Goal: Communication & Community: Answer question/provide support

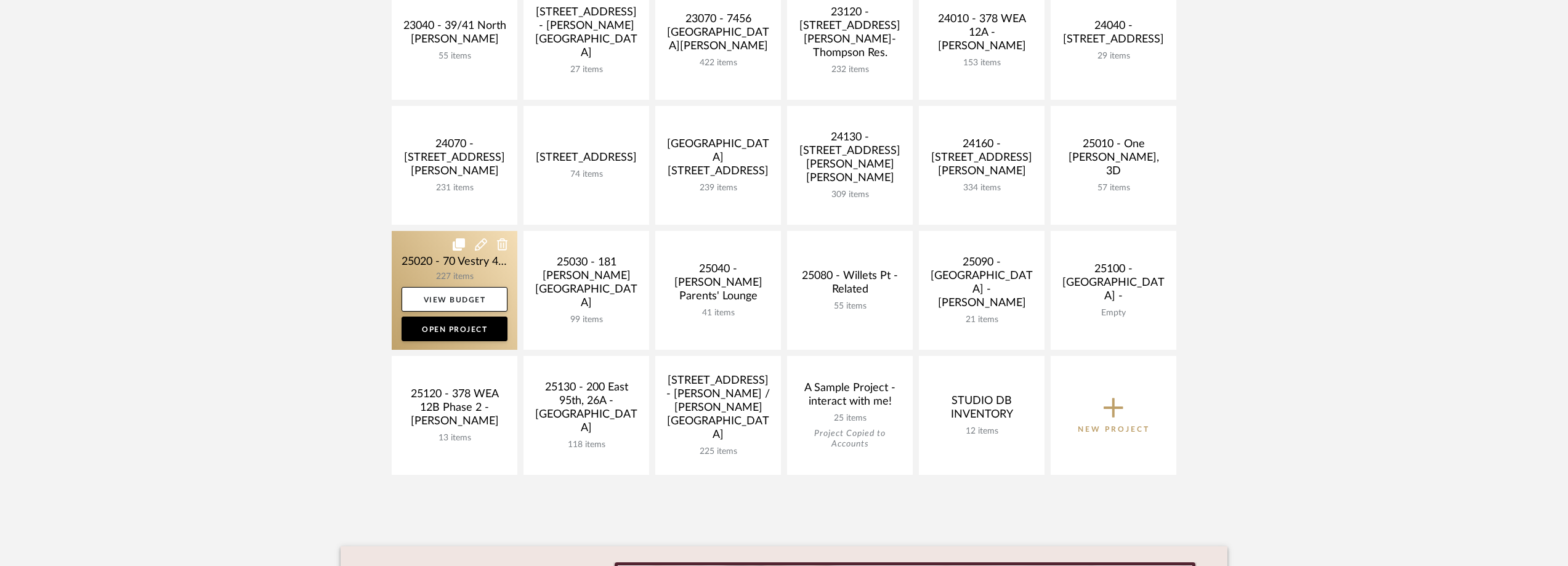
scroll to position [431, 0]
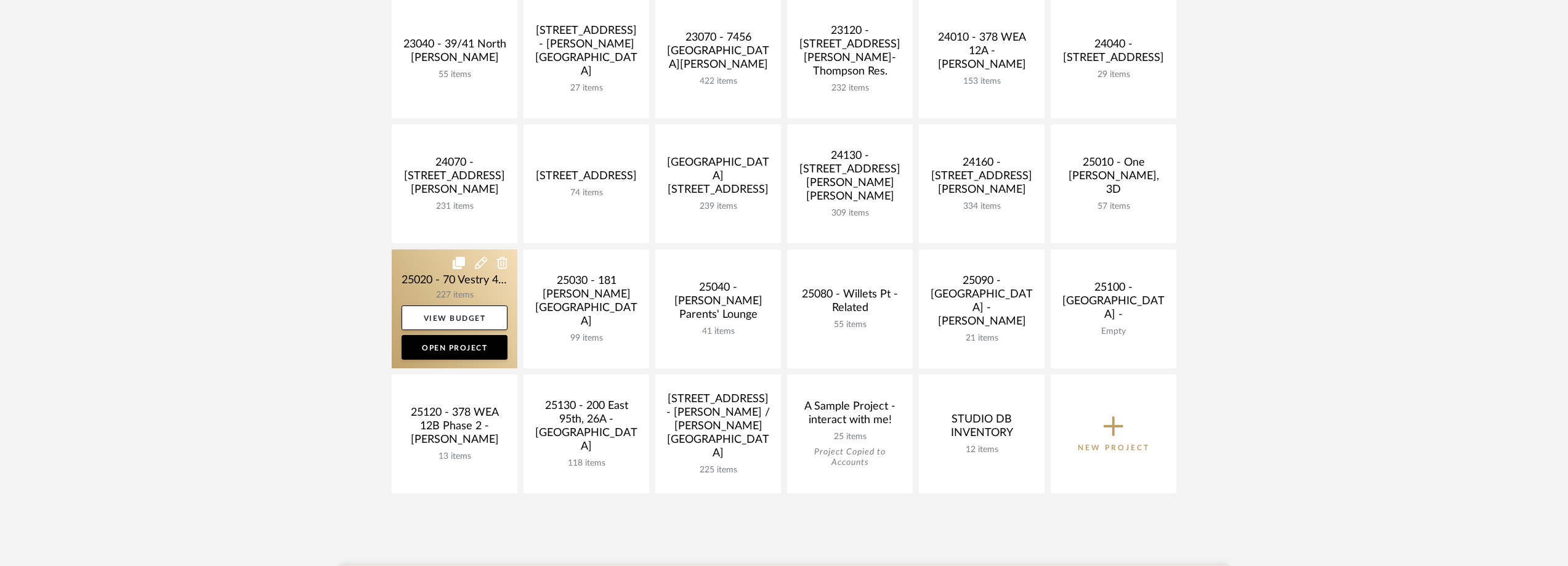
click at [425, 275] on link at bounding box center [454, 308] width 125 height 119
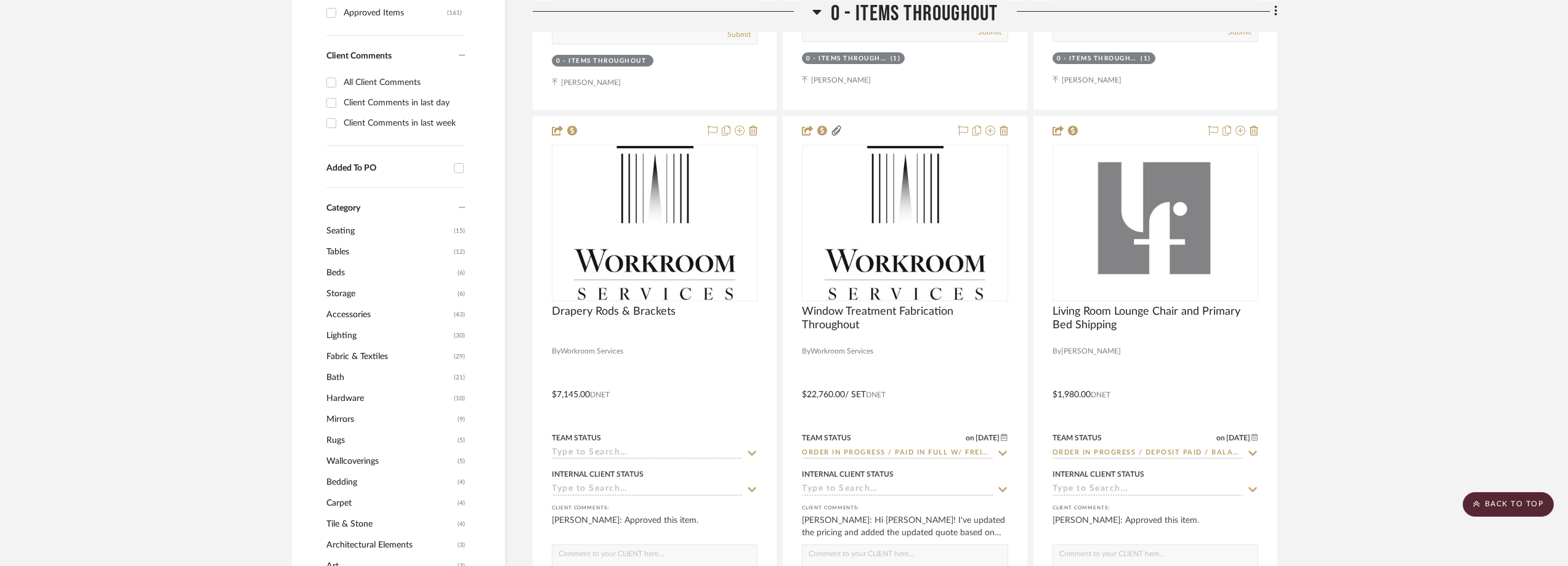
scroll to position [1170, 0]
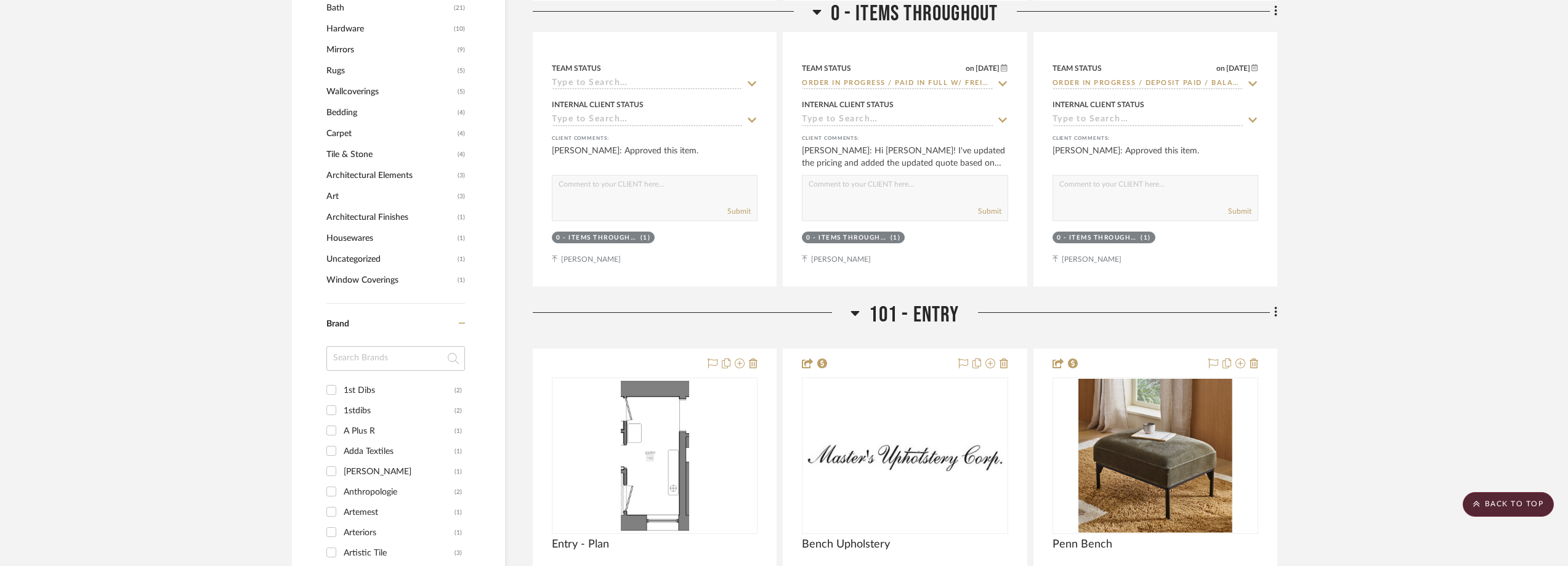
click at [341, 368] on input at bounding box center [395, 358] width 138 height 25
click at [378, 367] on input at bounding box center [395, 358] width 138 height 25
type input "on"
type input "mon"
click at [401, 424] on div "Monte" at bounding box center [399, 431] width 111 height 20
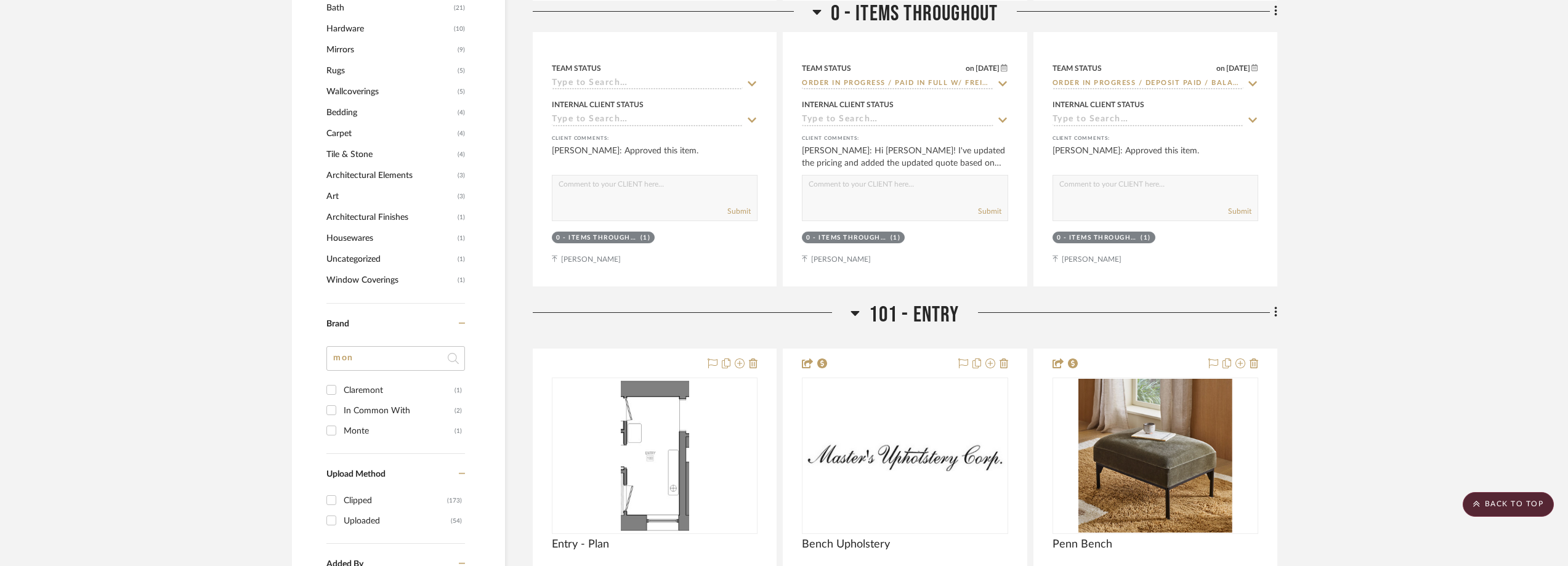
click at [341, 424] on input "Monte (1)" at bounding box center [331, 431] width 20 height 20
checkbox input "true"
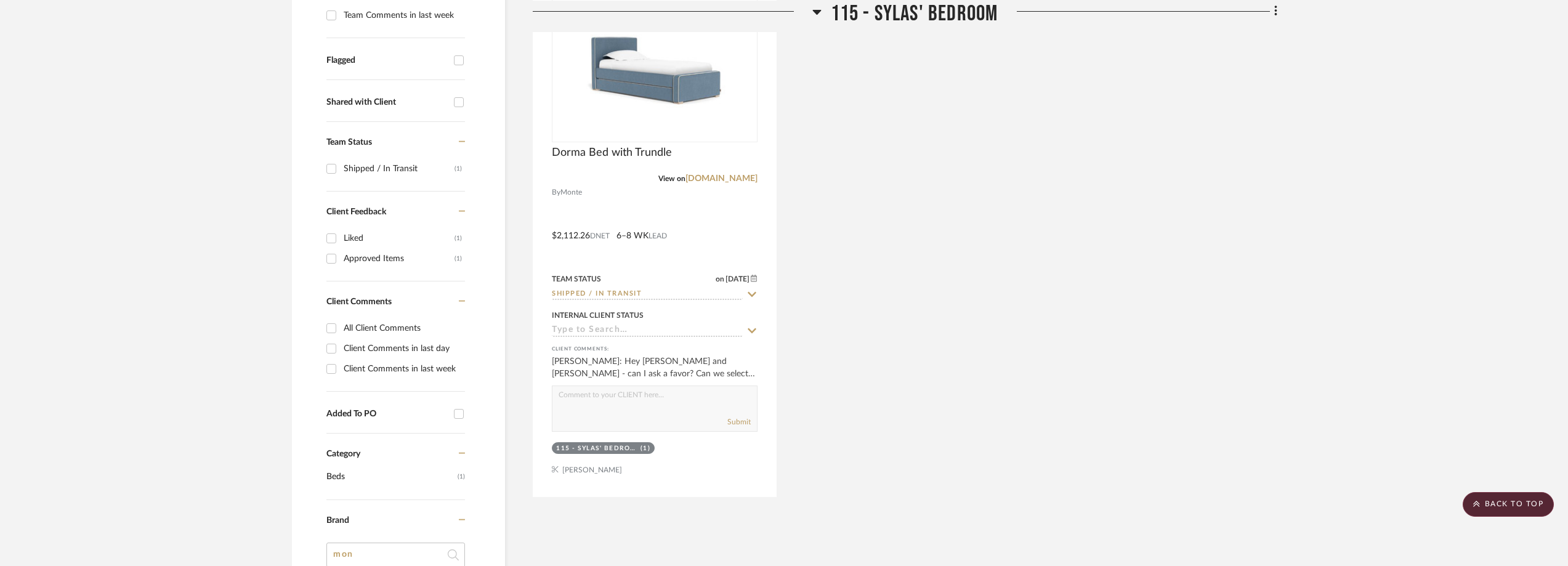
scroll to position [431, 0]
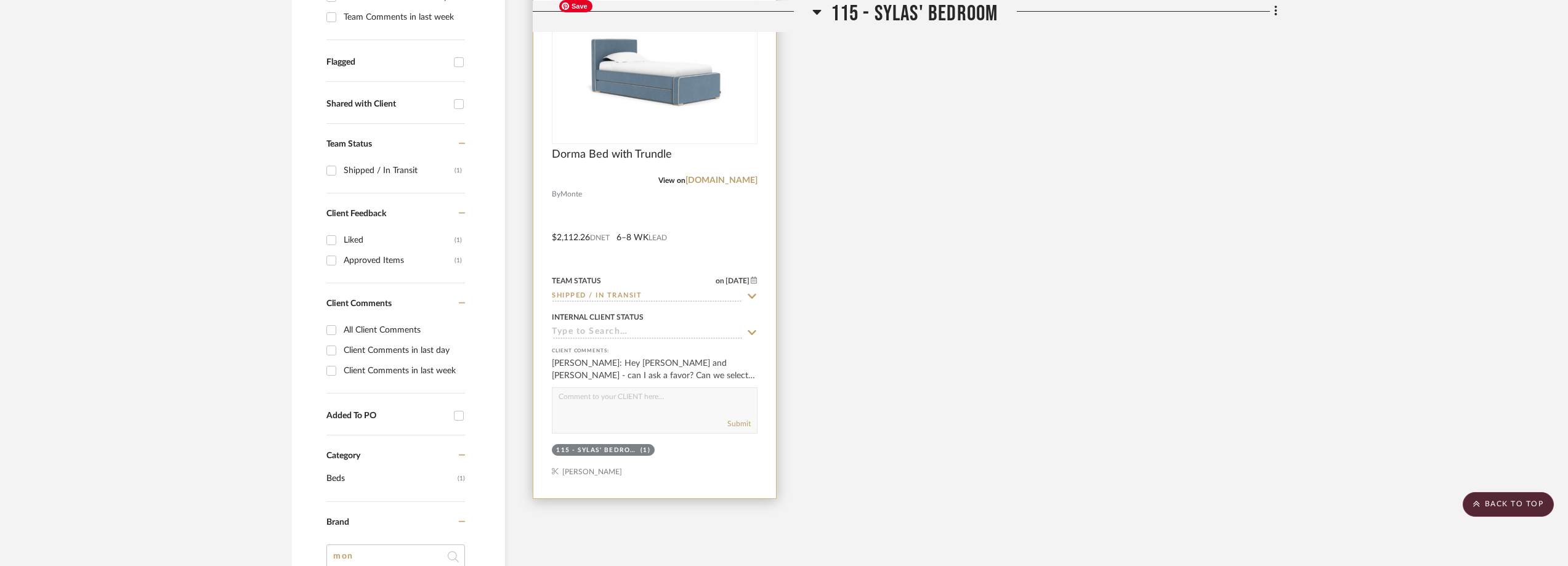
click at [570, 106] on img "0" at bounding box center [655, 65] width 204 height 143
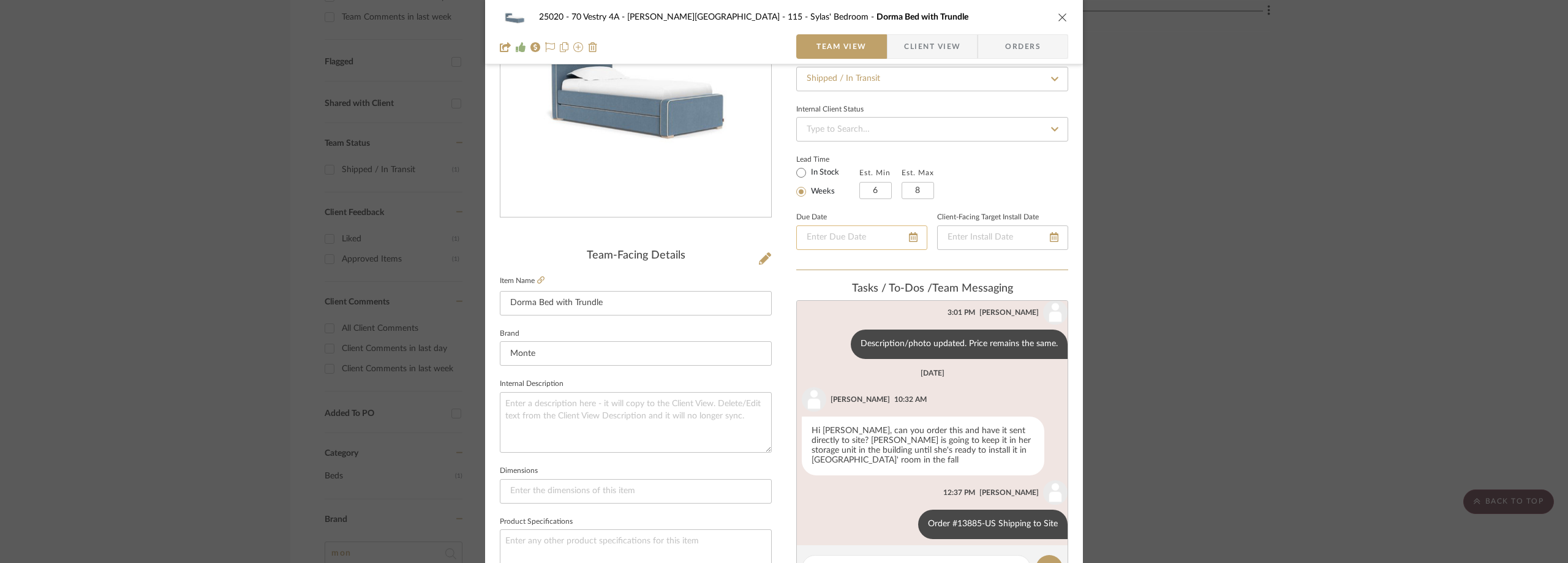
scroll to position [307, 0]
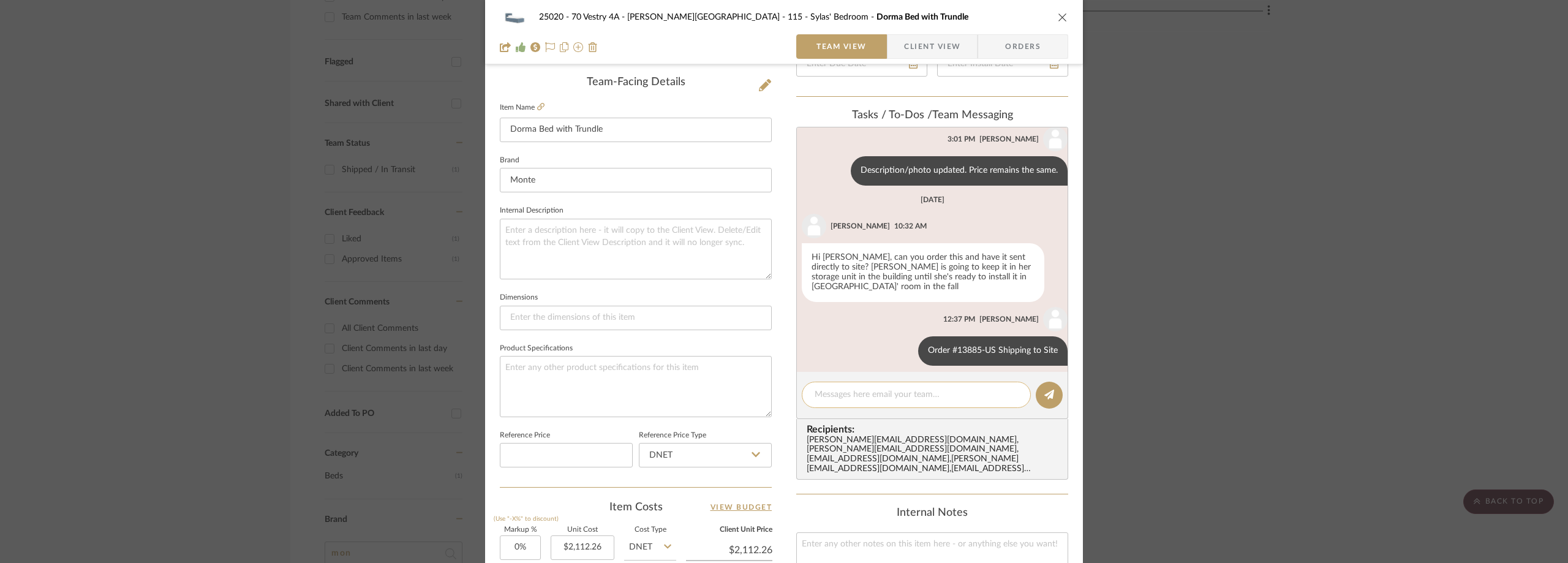
click at [850, 401] on textarea at bounding box center [916, 394] width 203 height 13
paste textarea "4 hour window of 10-2pm"
click at [814, 396] on textarea "4 hour window of 10-2pm" at bounding box center [916, 394] width 203 height 13
click at [814, 398] on textarea "4 hour window of 10-2pm" at bounding box center [916, 394] width 203 height 13
click at [995, 389] on textarea "Arriving 9/10 with a 4 hour window of 10-2pm" at bounding box center [916, 394] width 203 height 13
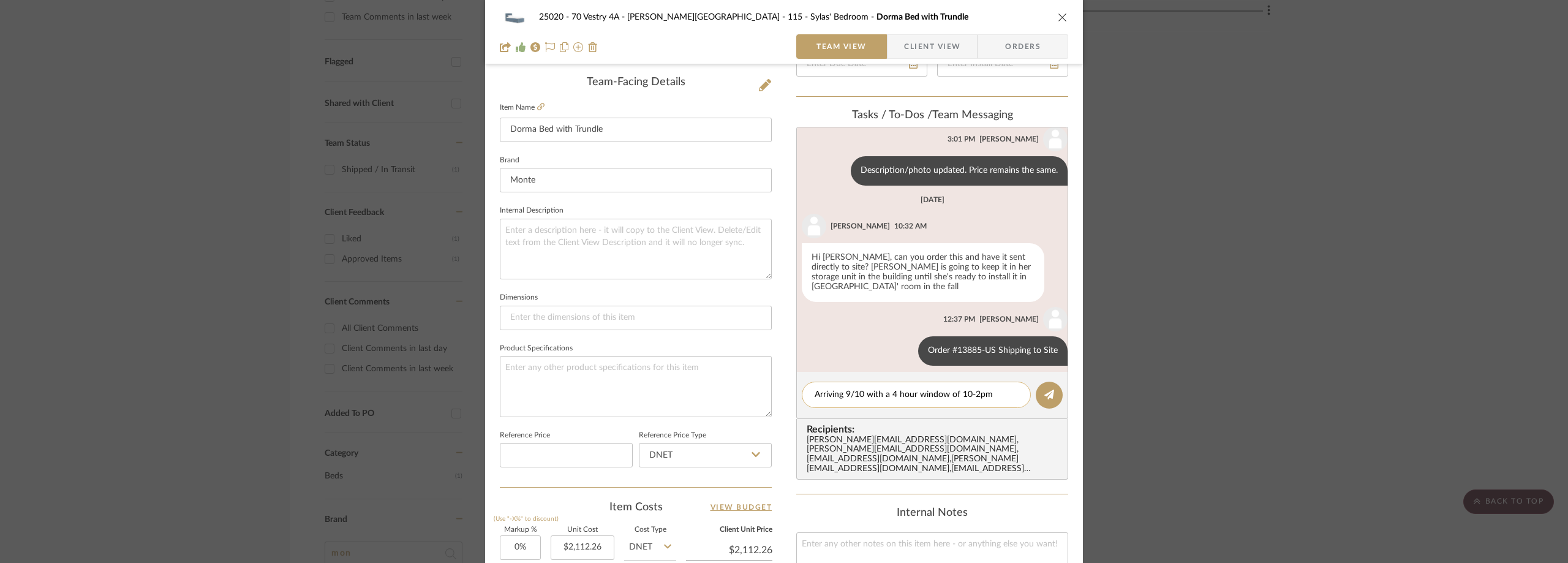
drag, startPoint x: 841, startPoint y: 395, endPoint x: 800, endPoint y: 396, distance: 41.0
click at [802, 396] on div "Arriving 9/10 with a 4 hour window of 10-2pm" at bounding box center [916, 394] width 229 height 27
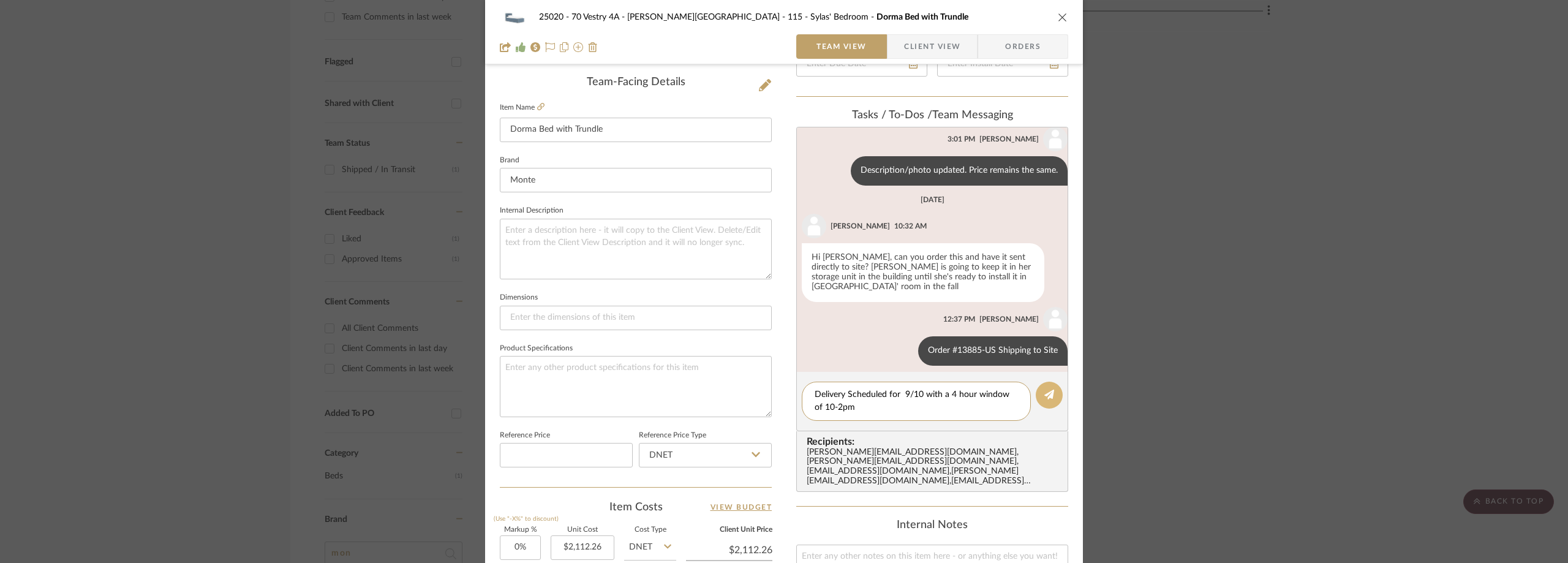
type textarea "Delivery Scheduled for 9/10 with a 4 hour window of 10-2pm"
click at [1044, 398] on icon at bounding box center [1049, 394] width 10 height 10
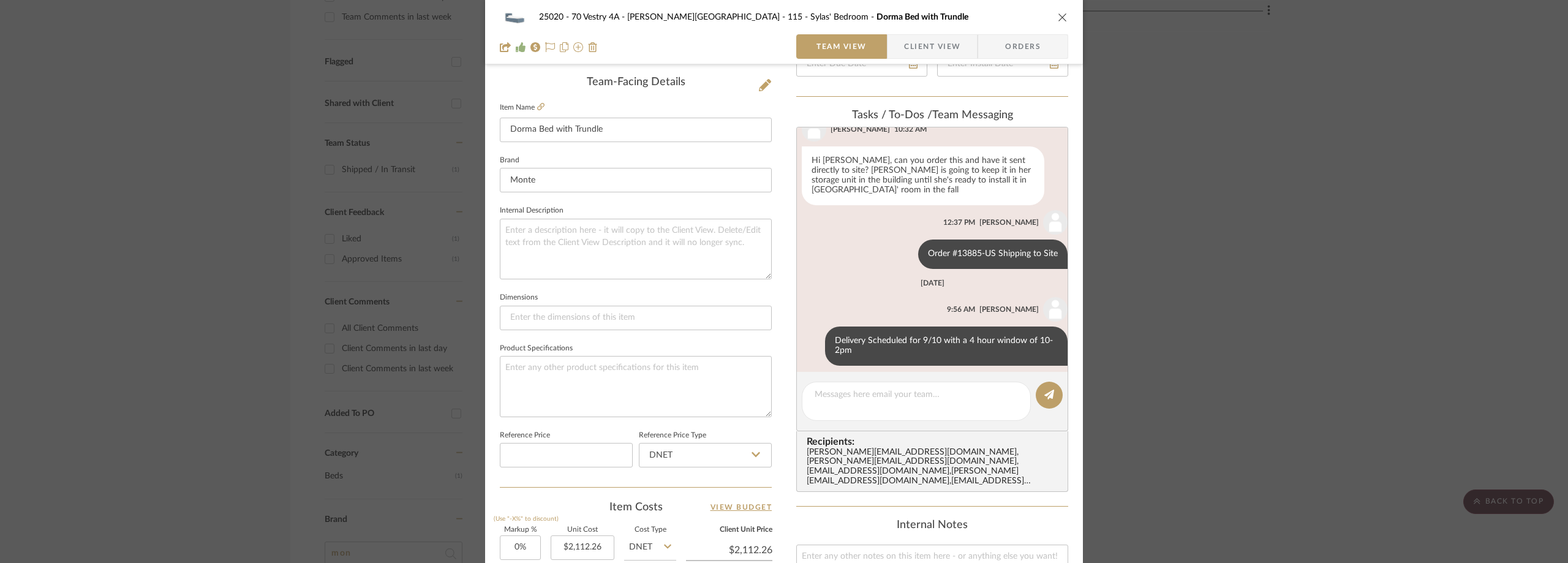
click at [210, 150] on div "25020 - 70 Vestry 4A - [PERSON_NAME] 115 - [PERSON_NAME]' Bedroom Dorma Bed wit…" at bounding box center [784, 281] width 1568 height 563
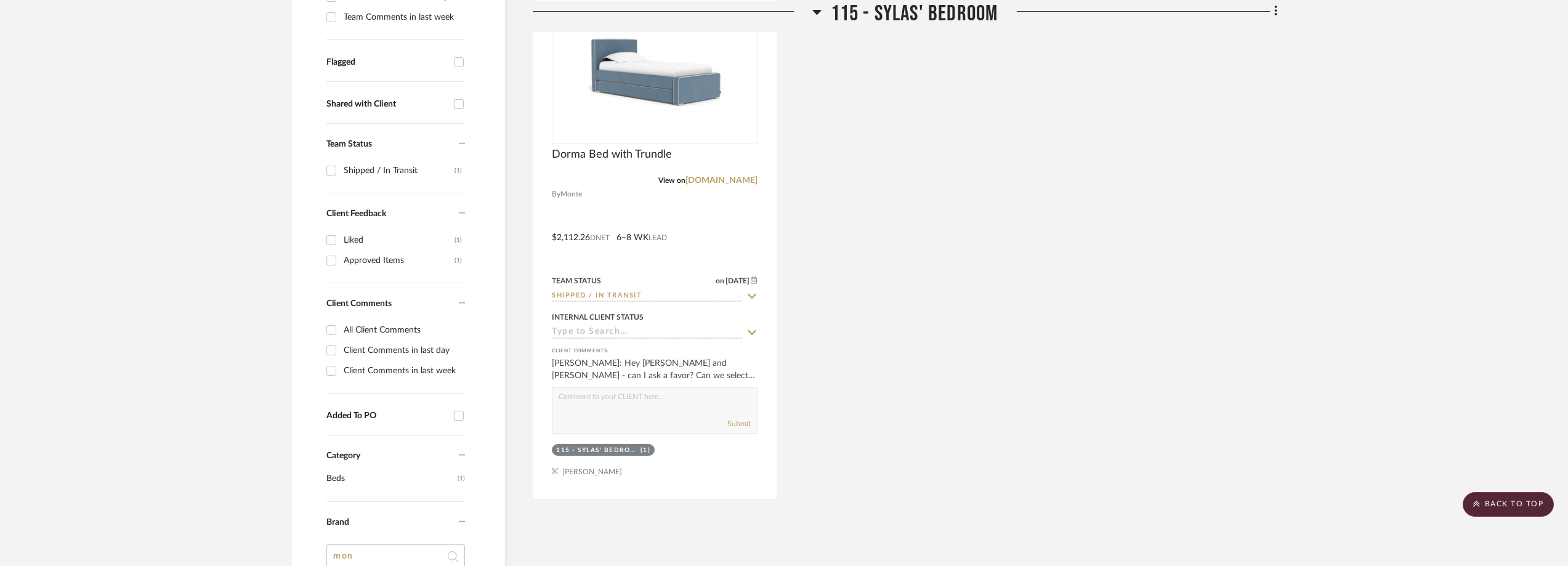
scroll to position [0, 0]
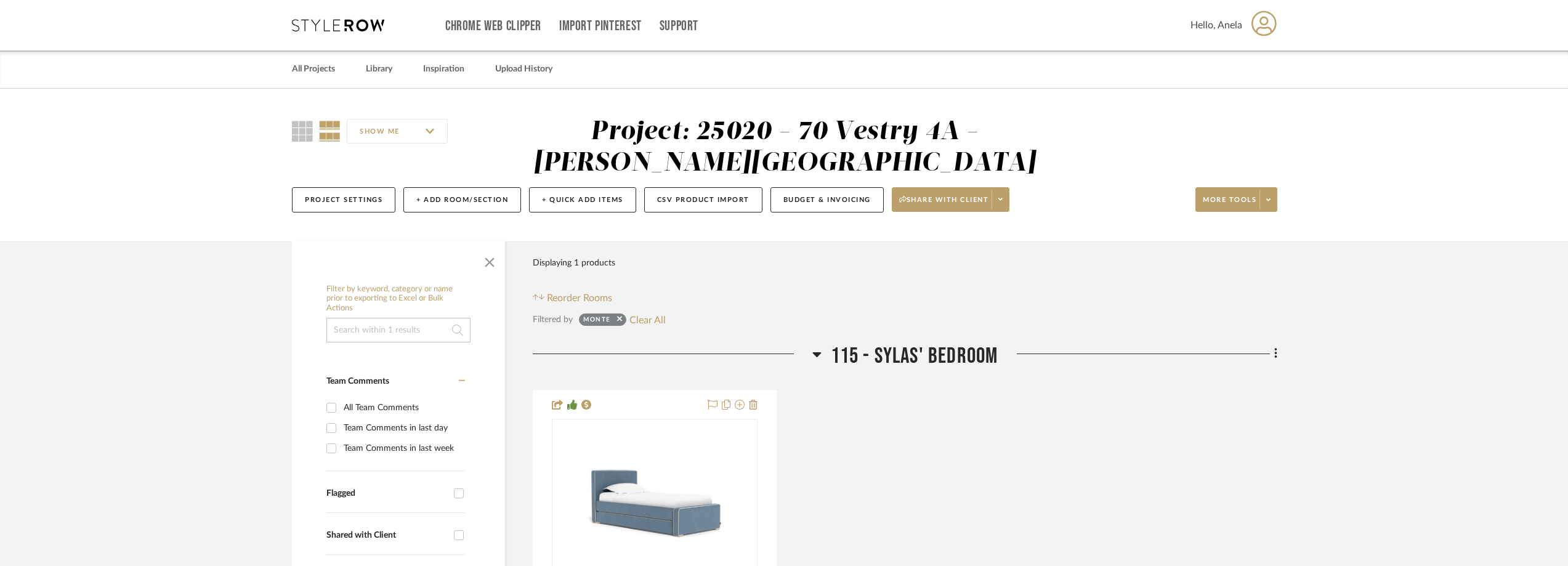
click at [322, 29] on icon at bounding box center [338, 25] width 93 height 12
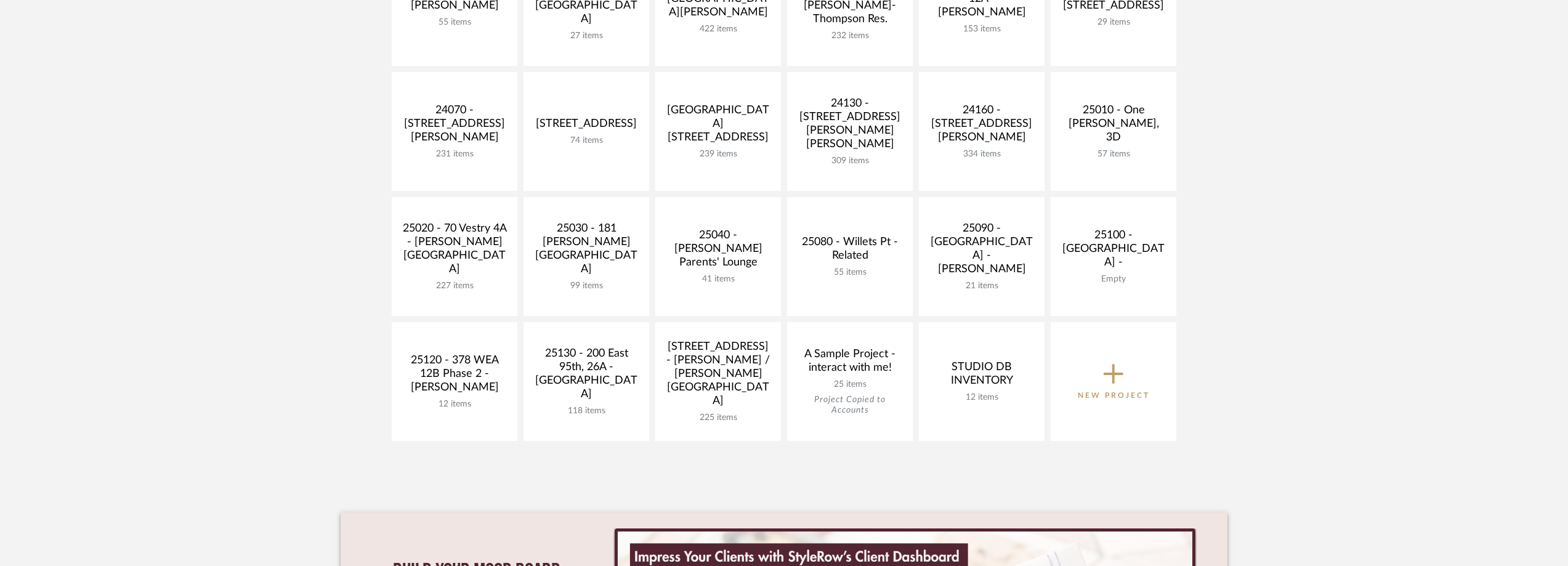
scroll to position [493, 0]
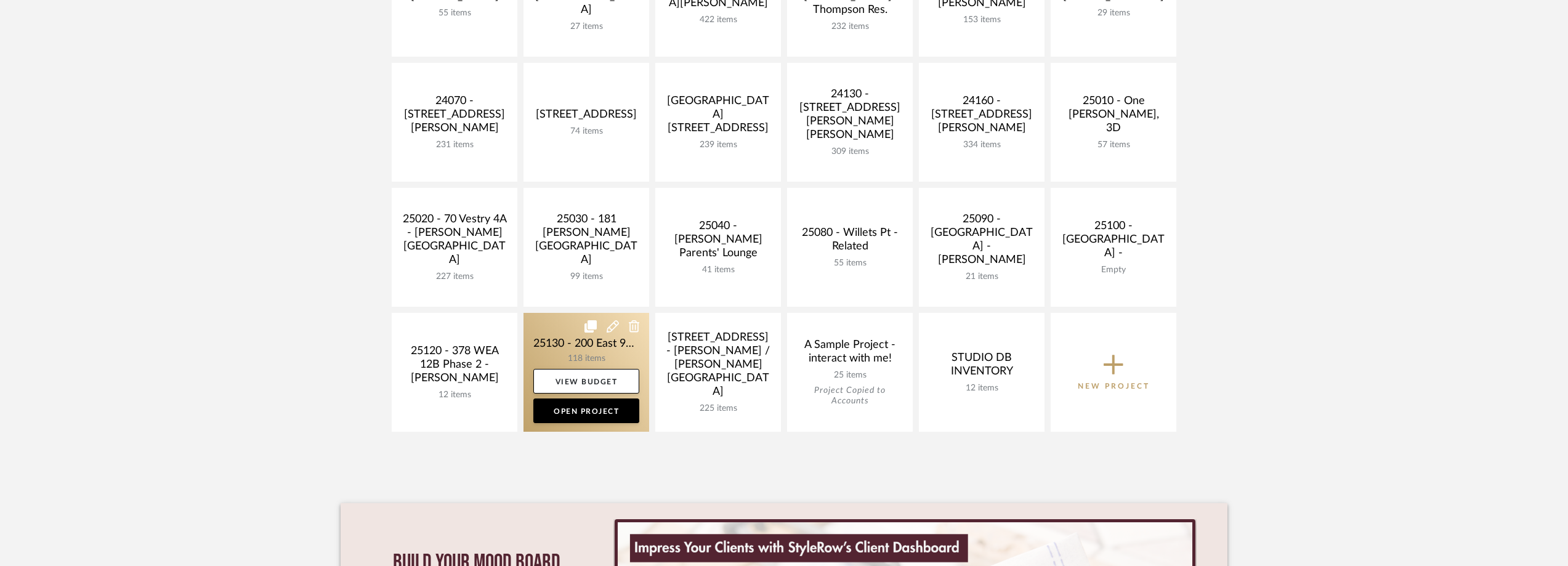
click at [560, 348] on link at bounding box center [586, 372] width 125 height 119
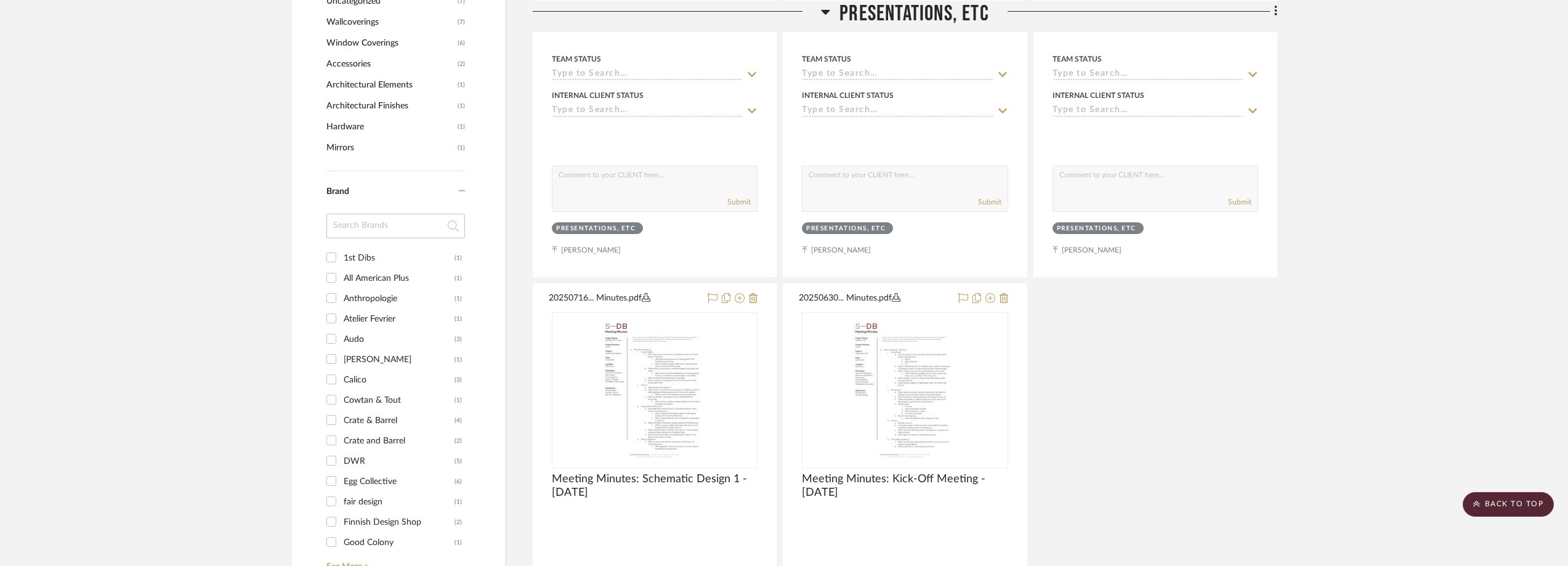
scroll to position [1047, 0]
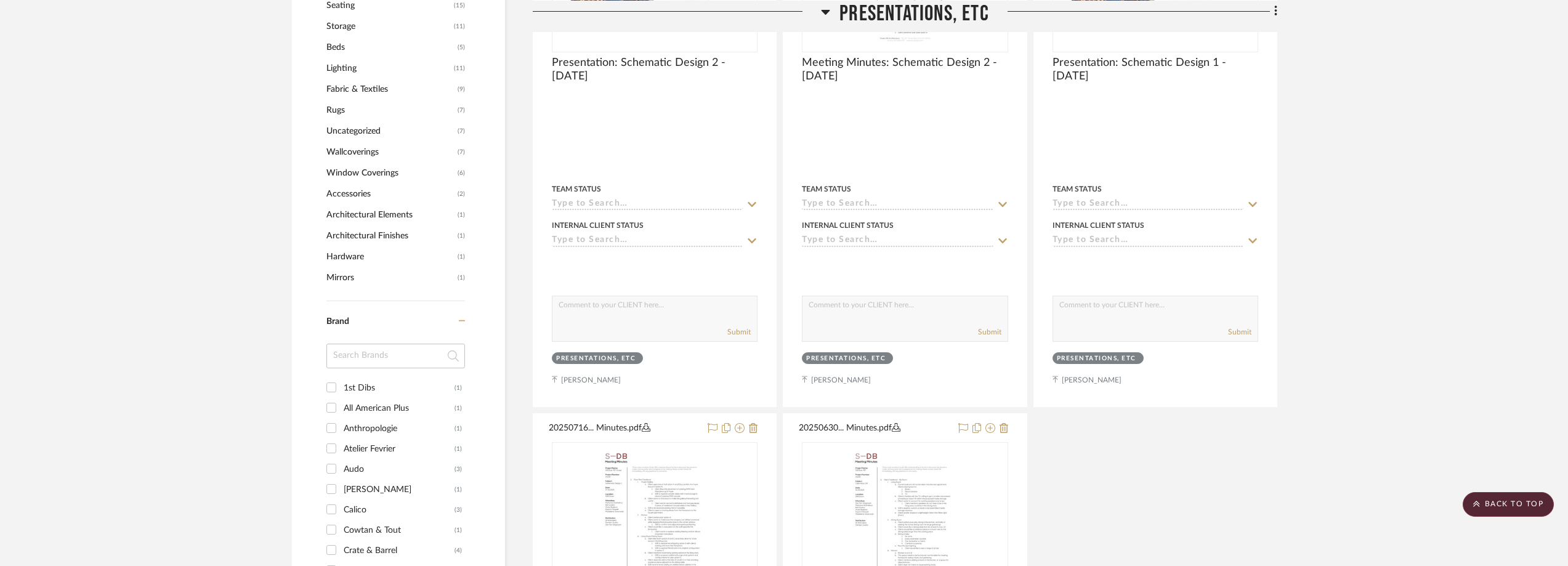
click at [368, 346] on input at bounding box center [395, 356] width 138 height 25
type input "[PERSON_NAME]"
click at [386, 382] on div "West Elm" at bounding box center [399, 388] width 111 height 20
click at [341, 382] on input "West Elm (3)" at bounding box center [331, 387] width 20 height 20
checkbox input "true"
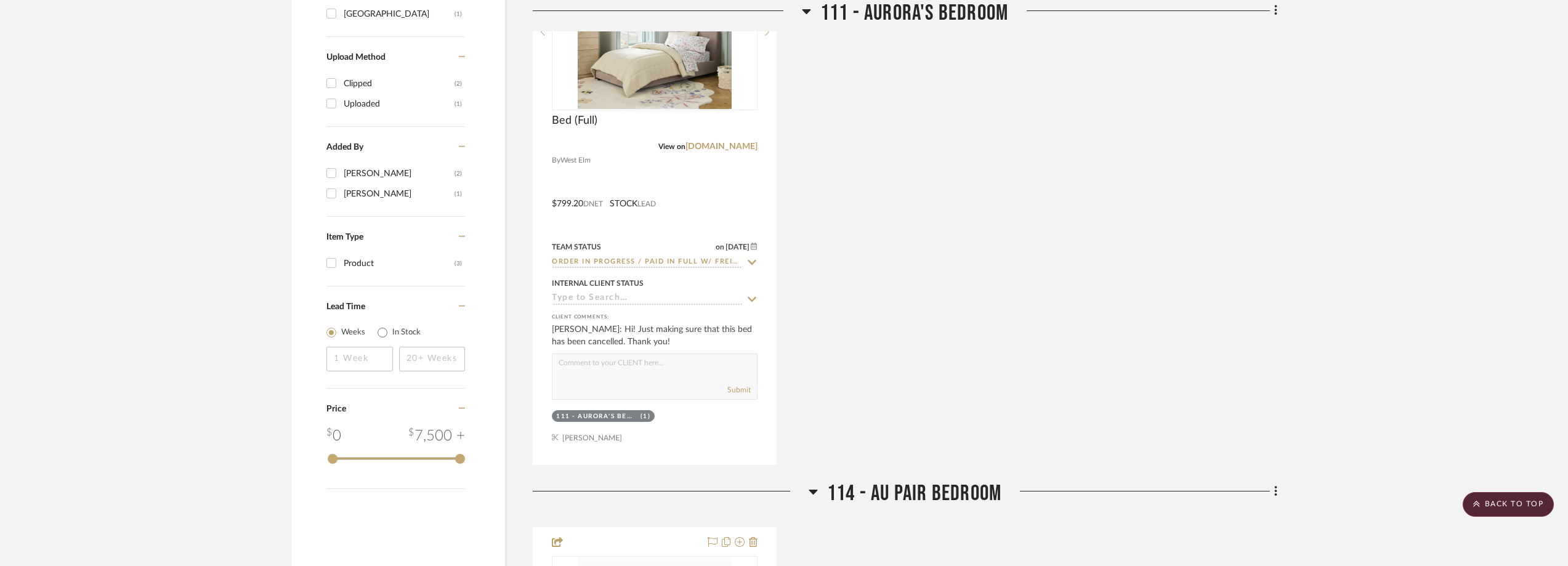
scroll to position [1560, 0]
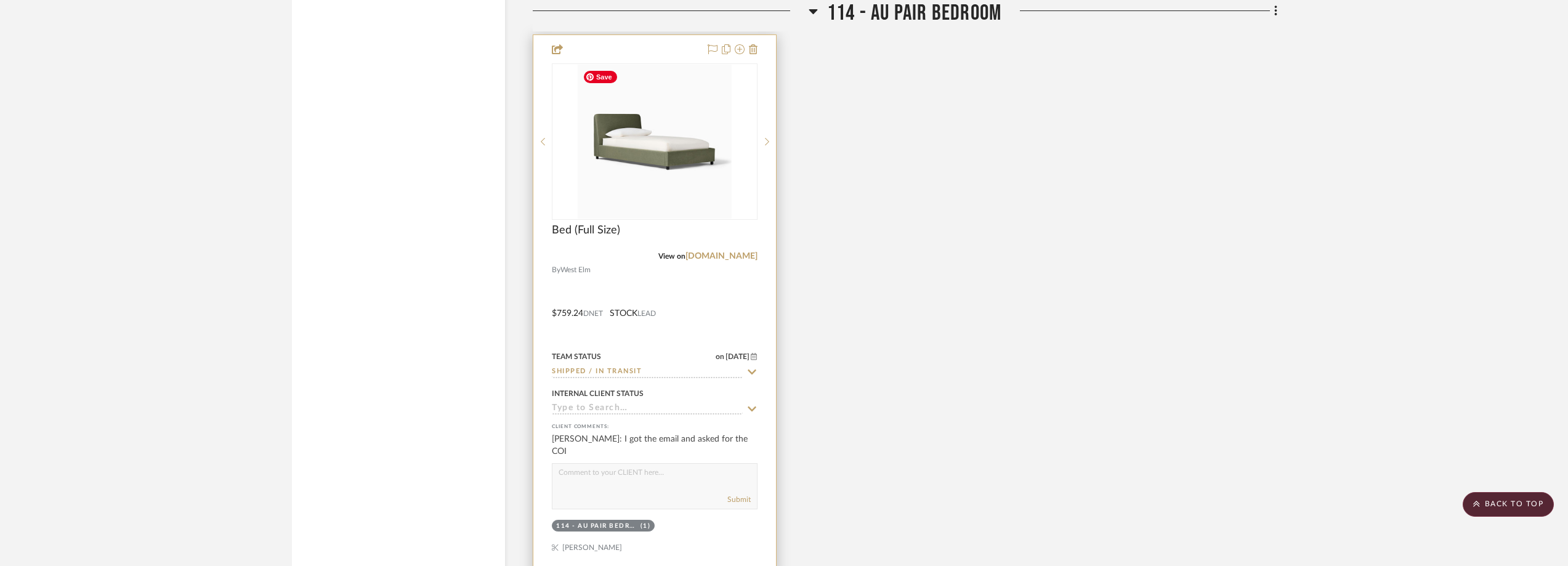
click at [0, 0] on img at bounding box center [0, 0] width 0 height 0
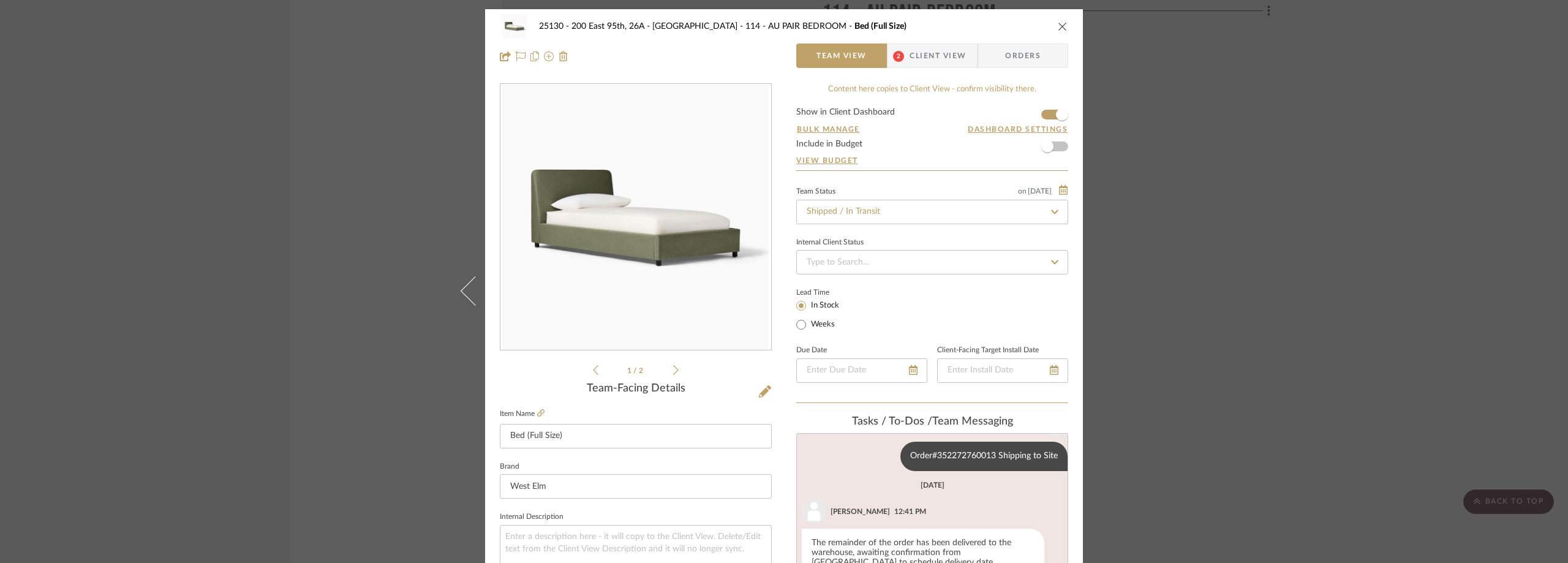
scroll to position [61, 0]
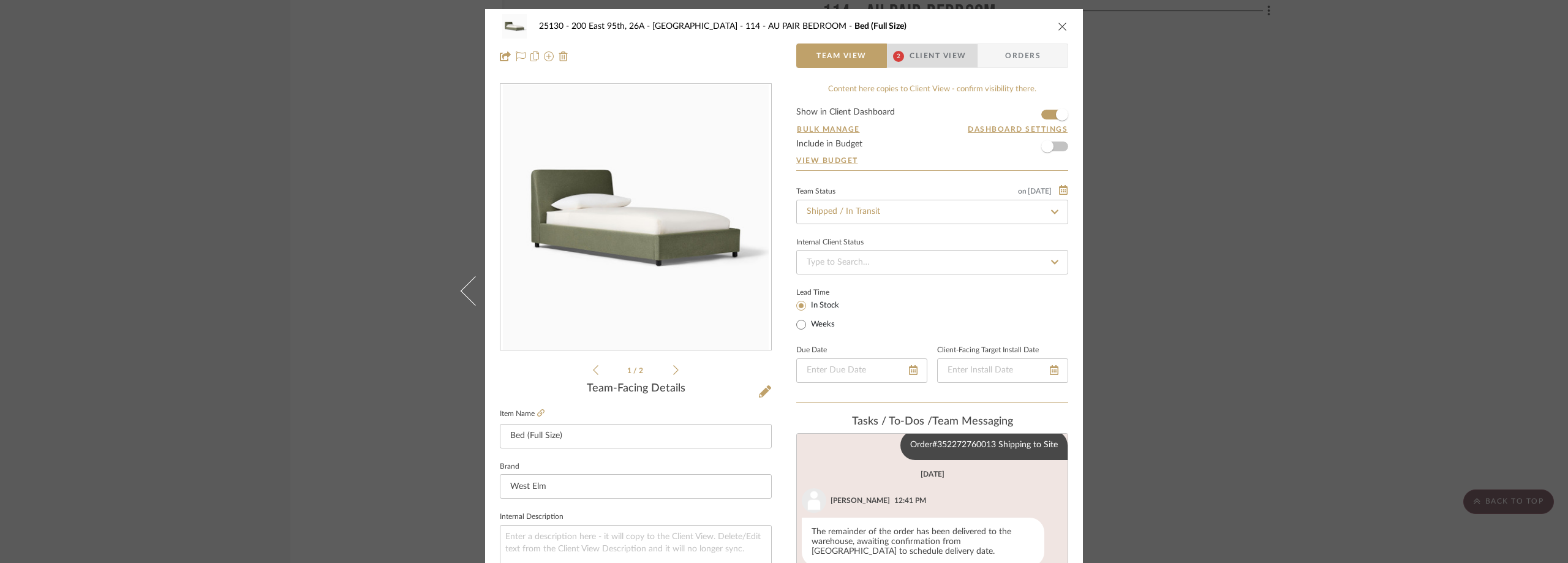
click at [917, 65] on span "Client View" at bounding box center [937, 55] width 56 height 25
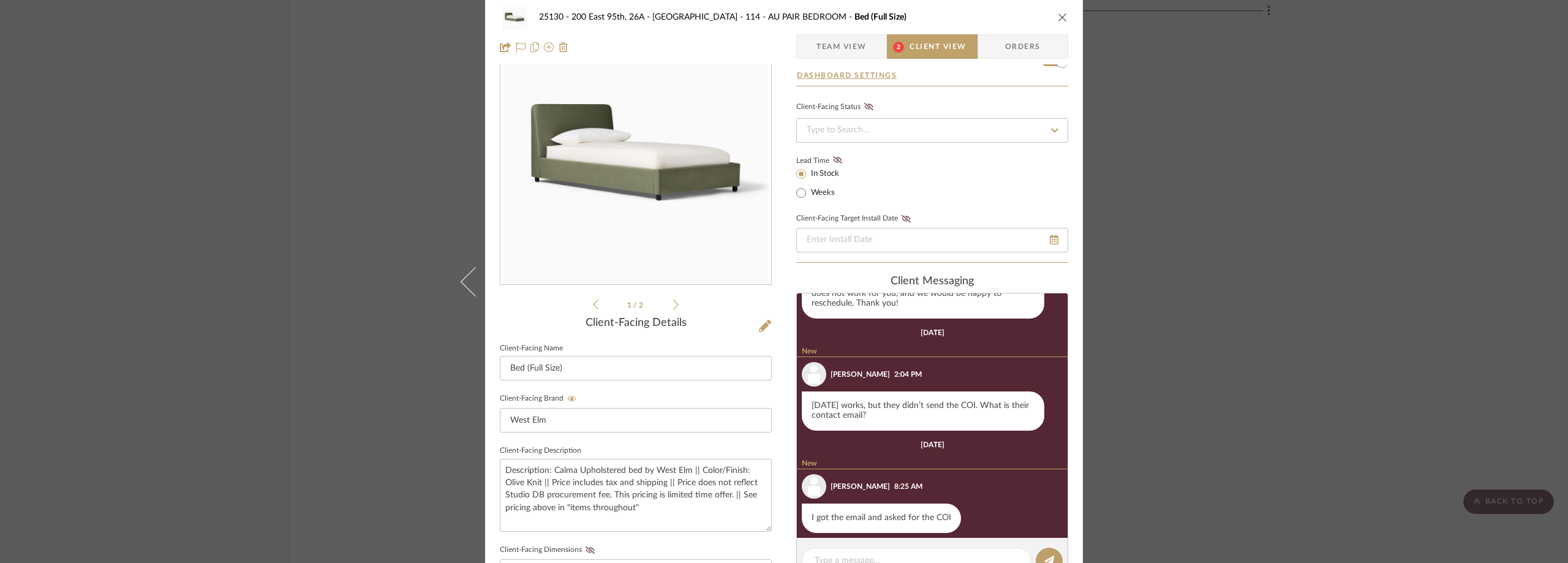
scroll to position [184, 0]
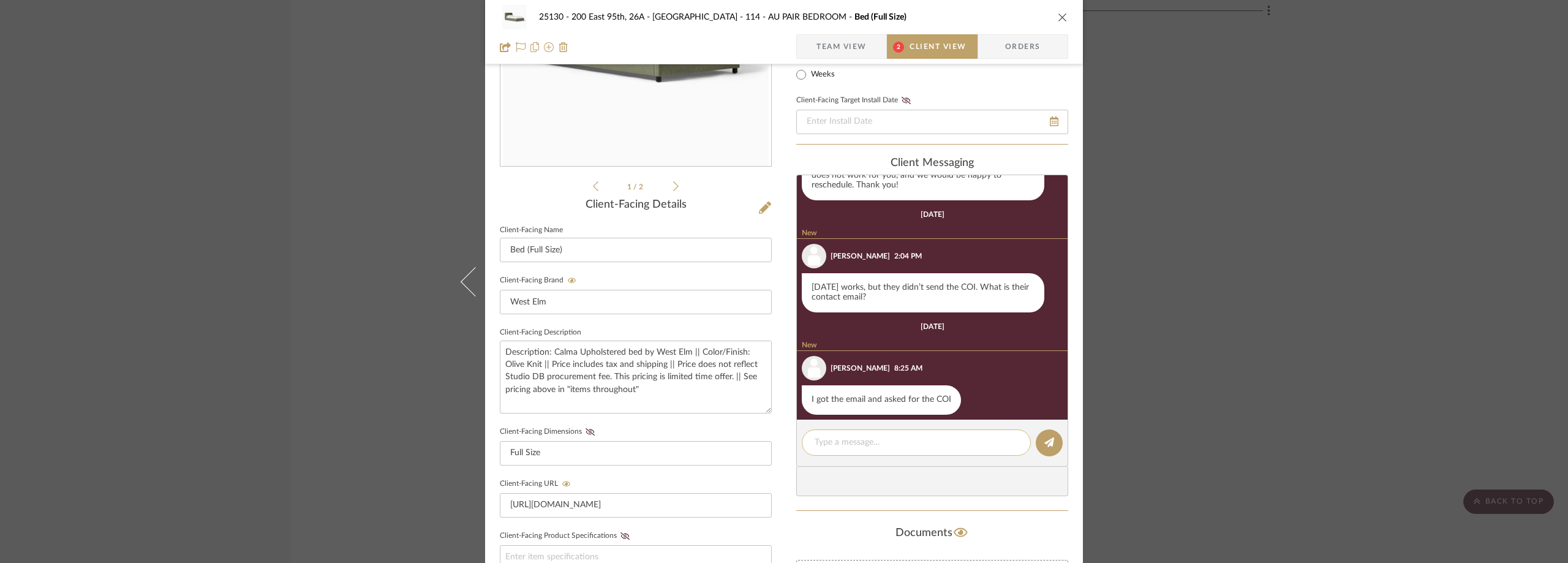
click at [850, 444] on textarea at bounding box center [916, 442] width 203 height 13
paste textarea "The COI was emailed to ([EMAIL_ADDRESS][DOMAIN_NAME]; [EMAIL_ADDRESS][DOMAIN_NA…"
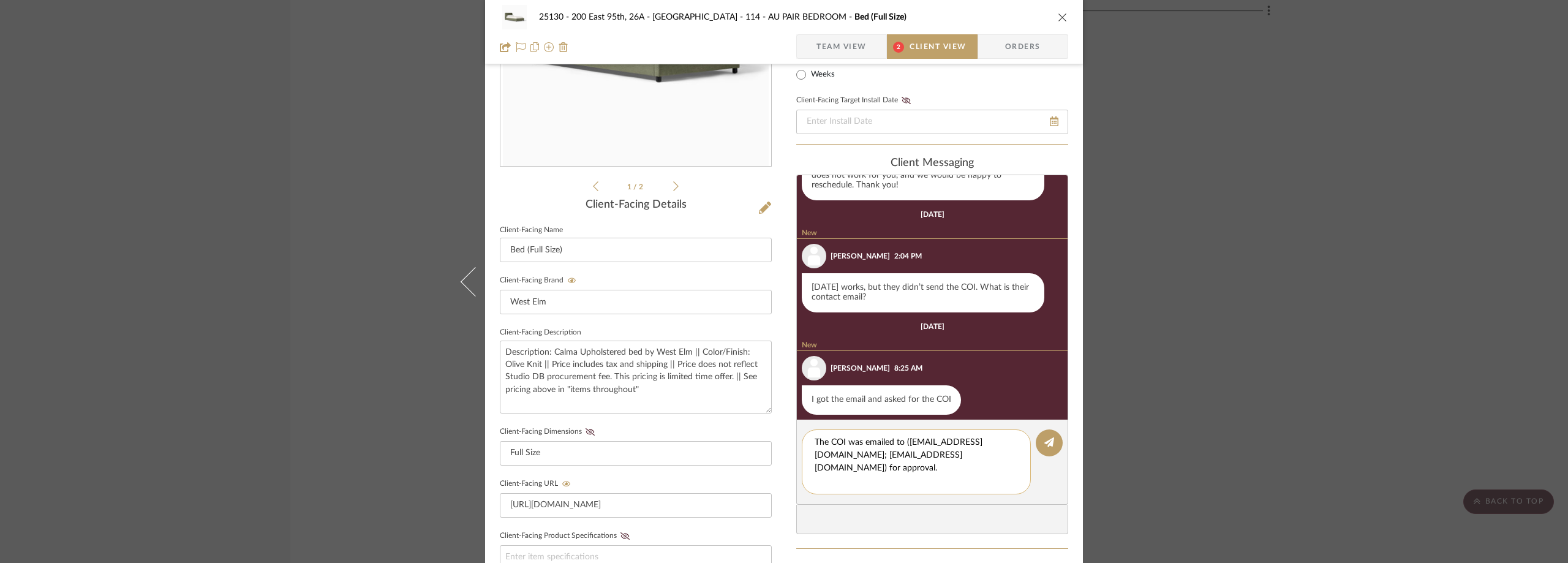
scroll to position [0, 0]
click at [814, 442] on textarea "The COI was emailed to ([EMAIL_ADDRESS][DOMAIN_NAME]; [EMAIL_ADDRESS][DOMAIN_NA…" at bounding box center [921, 462] width 212 height 51
click at [988, 466] on textarea "The COI was emailed to ([EMAIL_ADDRESS][DOMAIN_NAME]; [EMAIL_ADDRESS][DOMAIN_NA…" at bounding box center [921, 462] width 212 height 51
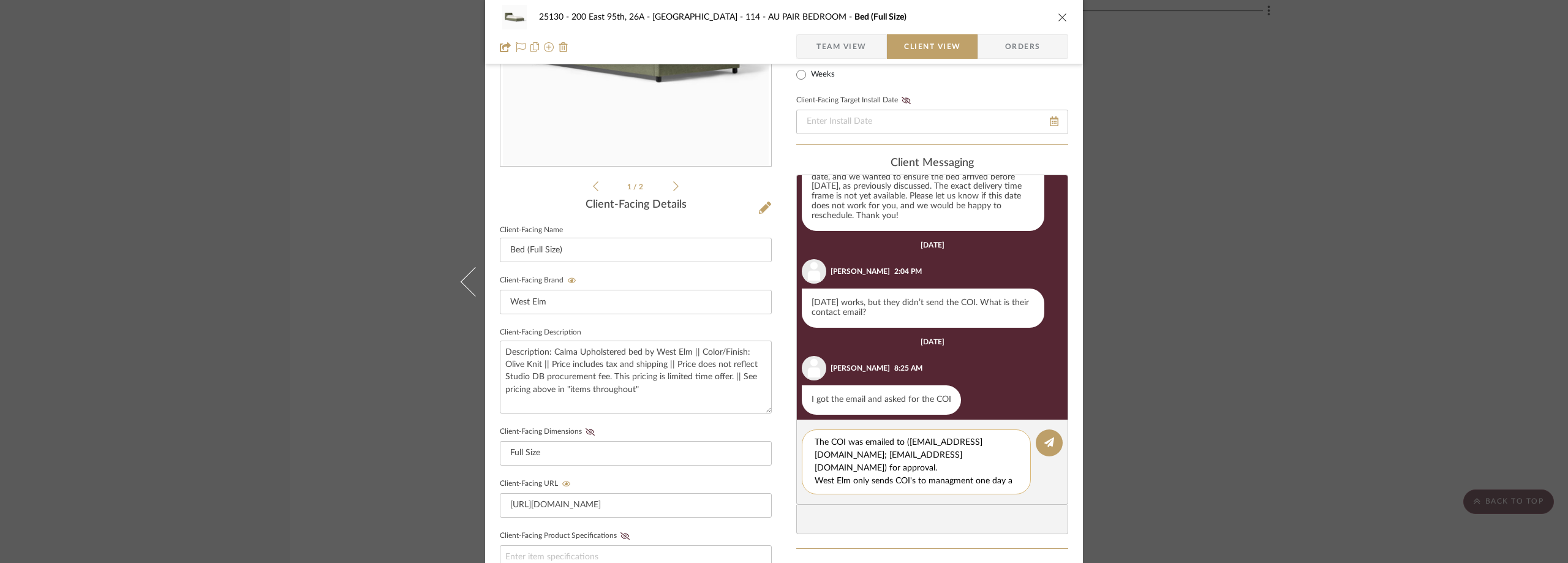
scroll to position [11, 0]
click at [942, 471] on textarea "The COI was emailed to ([EMAIL_ADDRESS][DOMAIN_NAME]; [EMAIL_ADDRESS][DOMAIN_NA…" at bounding box center [921, 462] width 212 height 51
drag, startPoint x: 942, startPoint y: 471, endPoint x: 932, endPoint y: 490, distance: 21.5
drag, startPoint x: 932, startPoint y: 490, endPoint x: 920, endPoint y: 471, distance: 22.5
click at [919, 471] on textarea "The COI was emailed to ([EMAIL_ADDRESS][DOMAIN_NAME]; [EMAIL_ADDRESS][DOMAIN_NA…" at bounding box center [921, 462] width 212 height 51
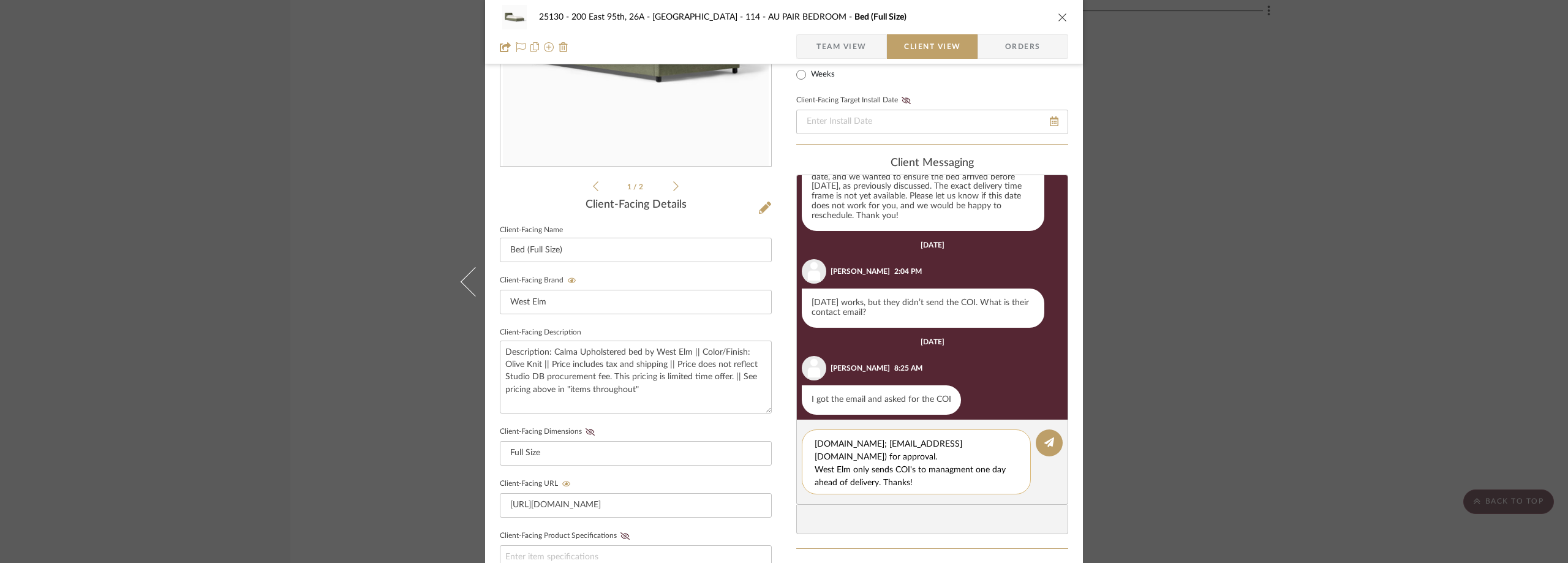
click at [935, 470] on textarea "The COI was emailed to ([EMAIL_ADDRESS][DOMAIN_NAME]; [EMAIL_ADDRESS][DOMAIN_NA…" at bounding box center [921, 462] width 212 height 51
click at [920, 480] on textarea "The COI was emailed to ([EMAIL_ADDRESS][DOMAIN_NAME]; [EMAIL_ADDRESS][DOMAIN_NA…" at bounding box center [921, 462] width 212 height 51
drag, startPoint x: 920, startPoint y: 483, endPoint x: 837, endPoint y: 473, distance: 83.6
click at [837, 473] on textarea "The COI was emailed to ([EMAIL_ADDRESS][DOMAIN_NAME]; [EMAIL_ADDRESS][DOMAIN_NA…" at bounding box center [921, 462] width 212 height 51
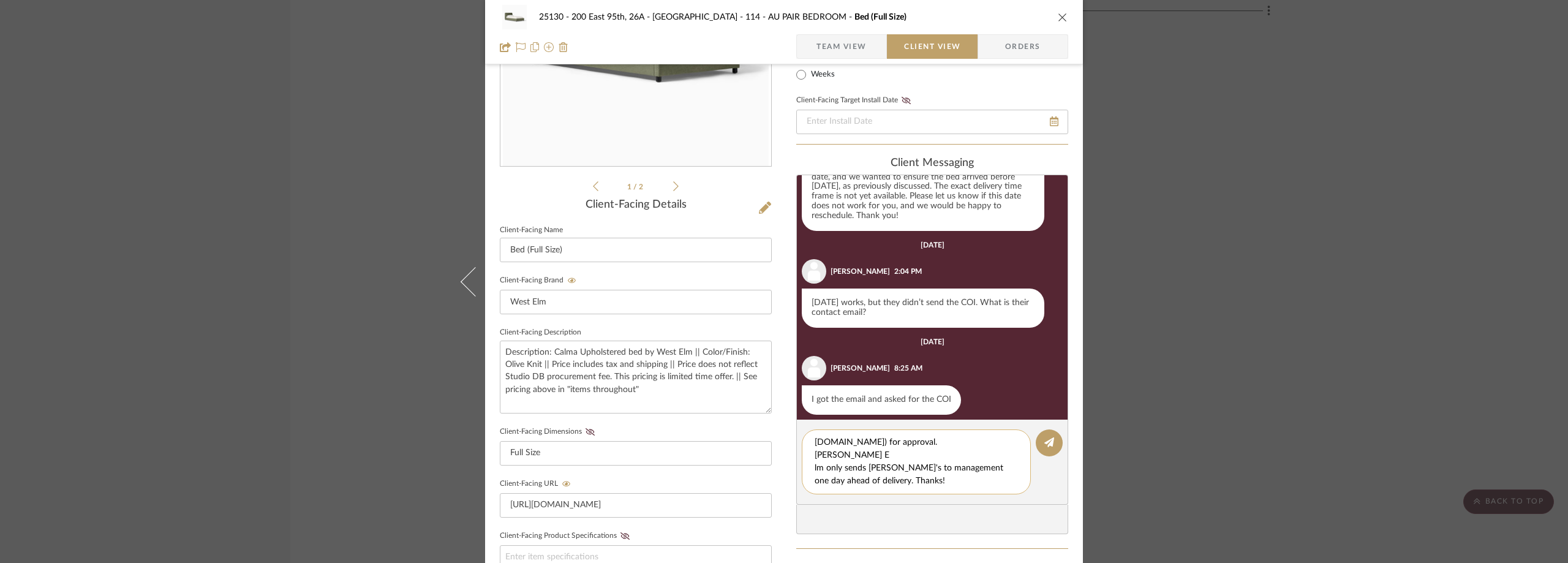
click at [814, 456] on textarea "The COI was emailed to ([EMAIL_ADDRESS][DOMAIN_NAME]; [EMAIL_ADDRESS][DOMAIN_NA…" at bounding box center [921, 462] width 212 height 51
drag, startPoint x: 917, startPoint y: 467, endPoint x: 810, endPoint y: 456, distance: 107.6
click at [810, 456] on div "The COI was emailed to ([EMAIL_ADDRESS][DOMAIN_NAME]; [EMAIL_ADDRESS][DOMAIN_NA…" at bounding box center [916, 462] width 229 height 65
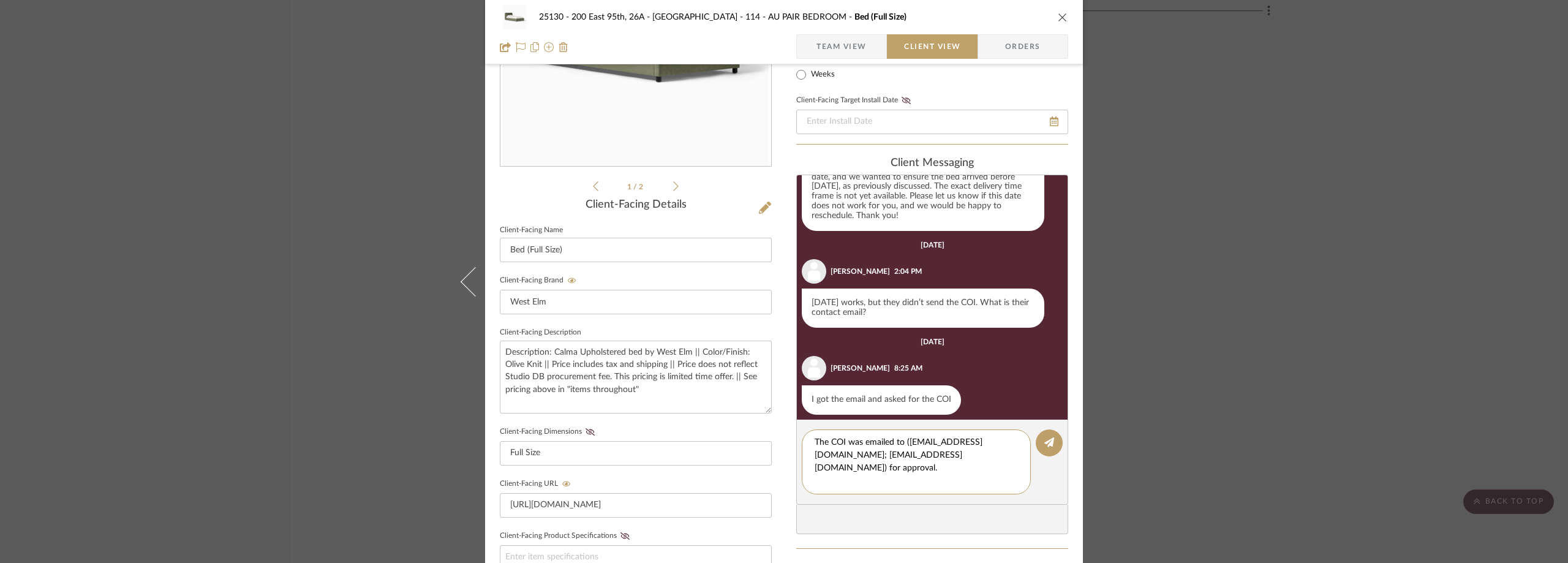
paste textarea "West Elm only sends COIs to management one day before delivery. Thanks!"
type textarea "The COI was emailed to ([EMAIL_ADDRESS][DOMAIN_NAME]; [EMAIL_ADDRESS][DOMAIN_NA…"
click at [1045, 445] on icon at bounding box center [1049, 442] width 10 height 10
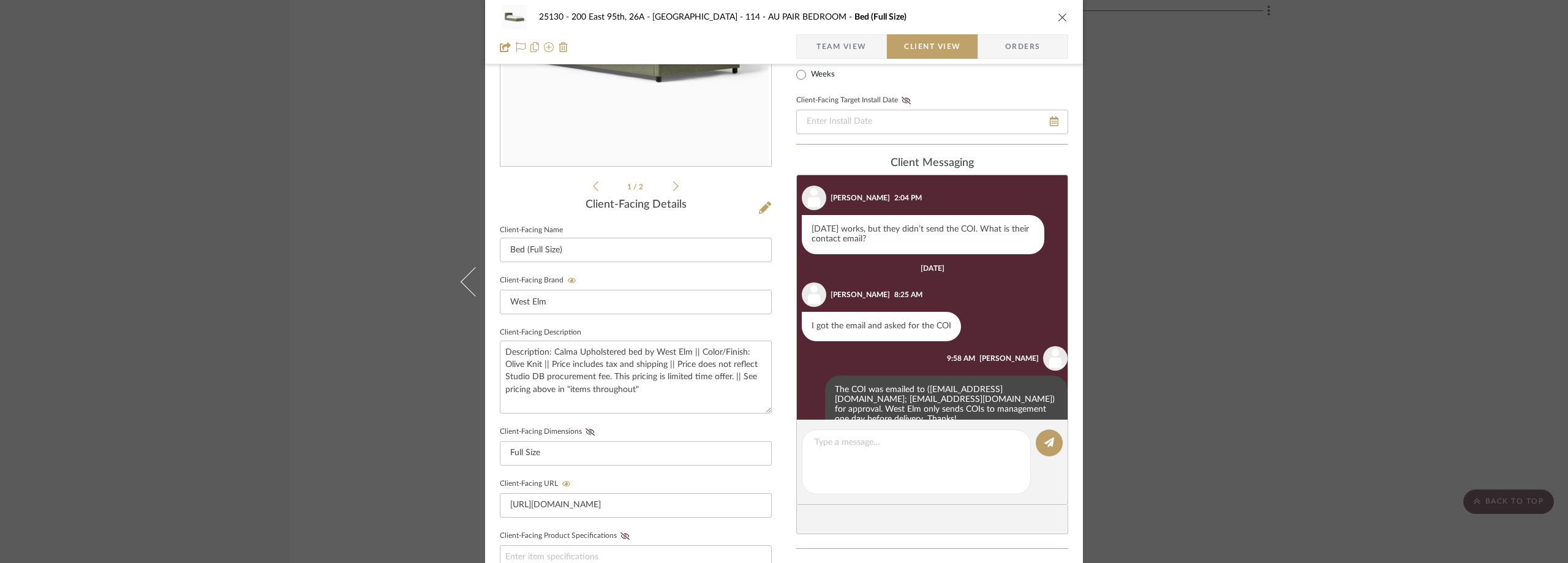
scroll to position [597, 0]
